Goal: Unclear

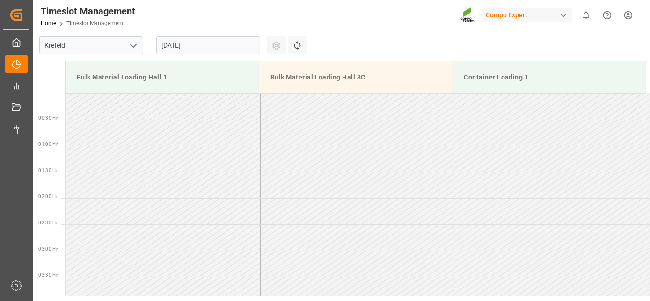
scroll to position [804, 0]
